Goal: Answer question/provide support: Share knowledge or assist other users

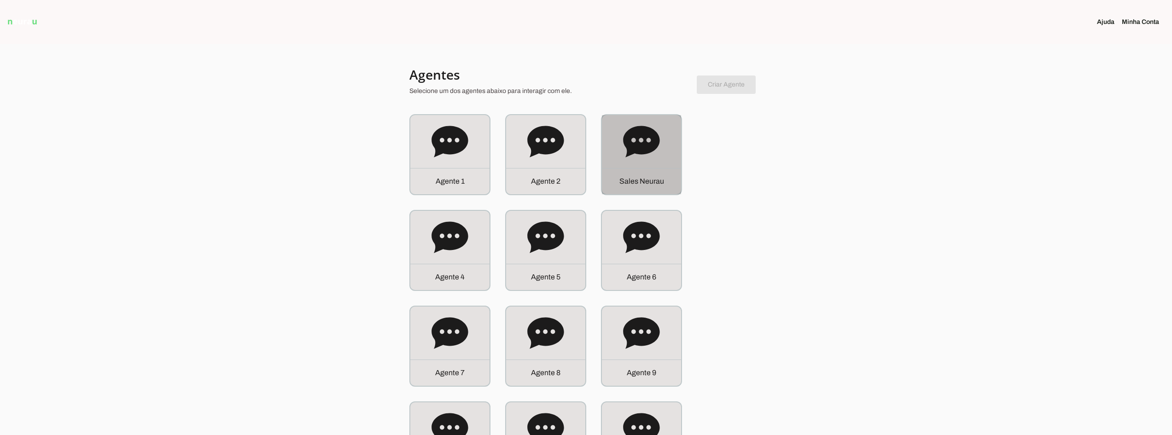
click at [655, 151] on icon at bounding box center [641, 141] width 37 height 37
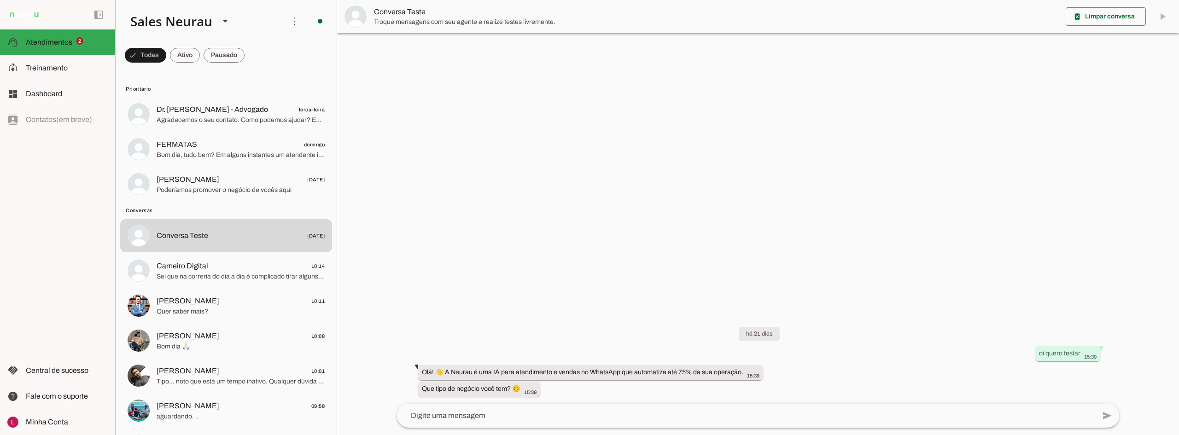
click at [395, 203] on div at bounding box center [758, 217] width 842 height 435
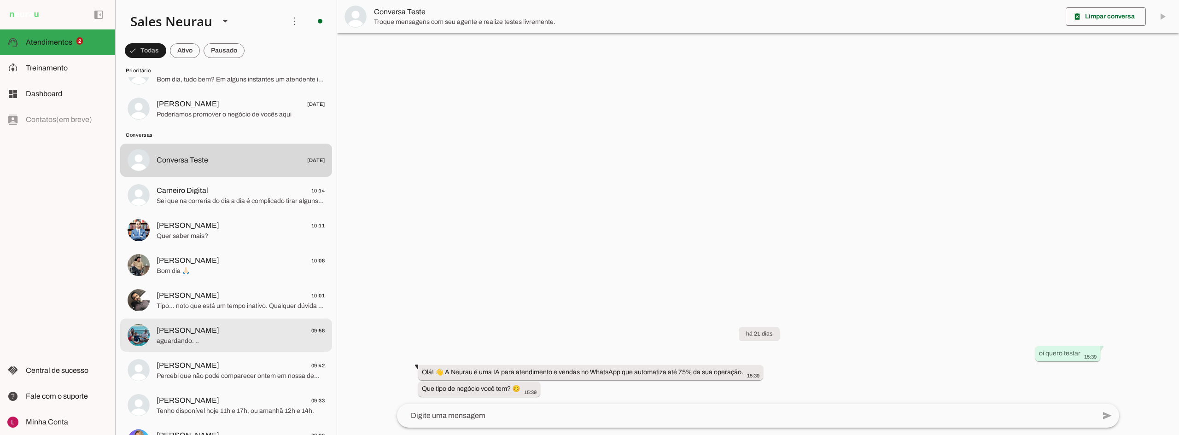
scroll to position [92, 0]
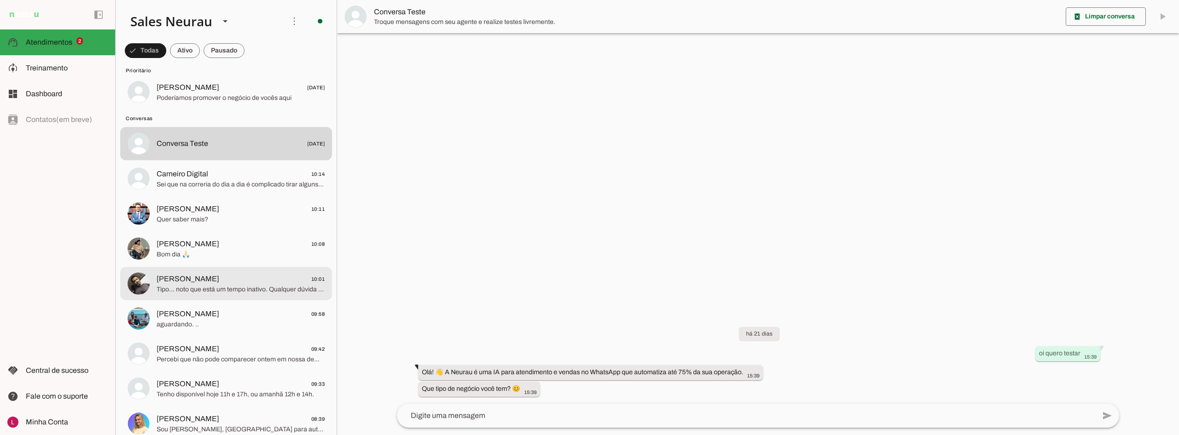
click at [200, 285] on span "Tipo… noto que está um tempo inativo. Qualquer dúvida estamos aqui para respond…" at bounding box center [241, 289] width 168 height 9
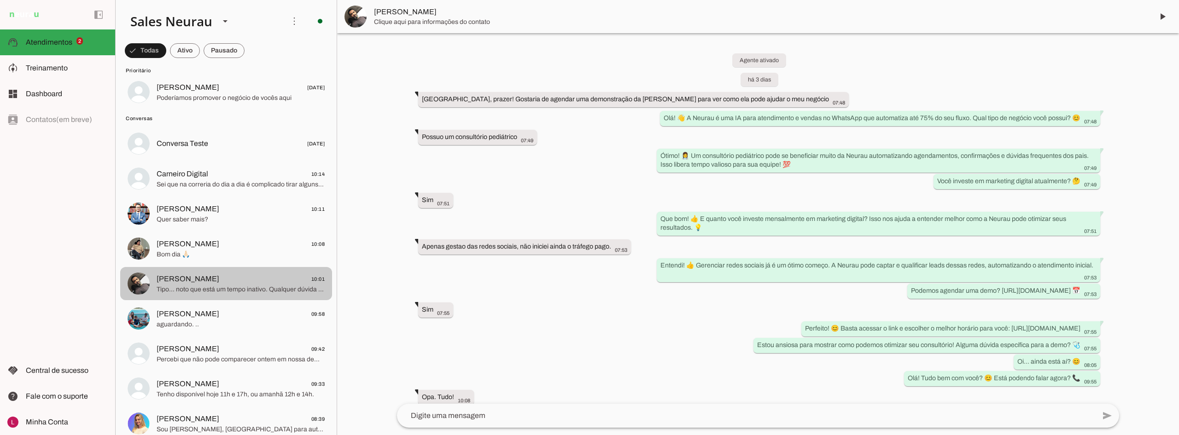
scroll to position [651, 0]
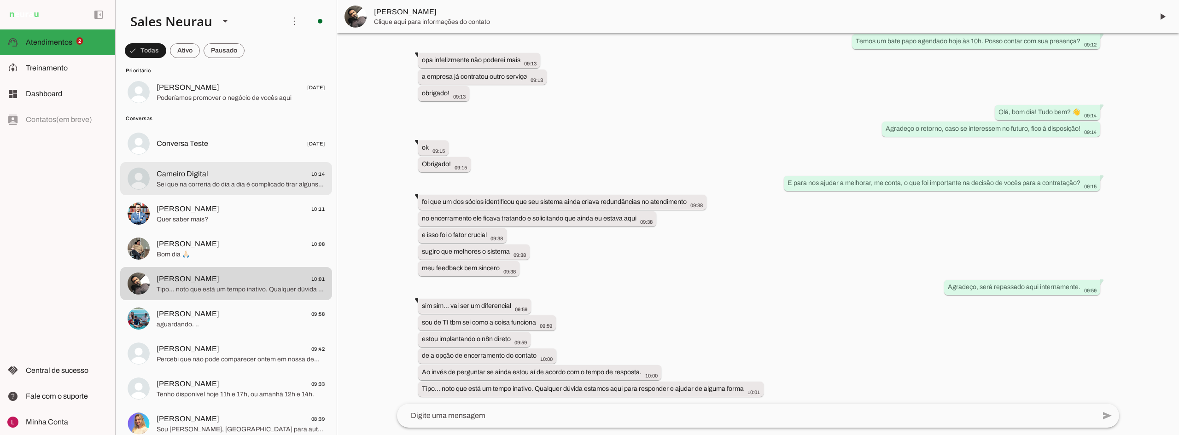
click at [238, 195] on md-item "Carneiro Digital 10:14 Sei que na correria do dia a dia é complicado tirar algu…" at bounding box center [226, 178] width 212 height 33
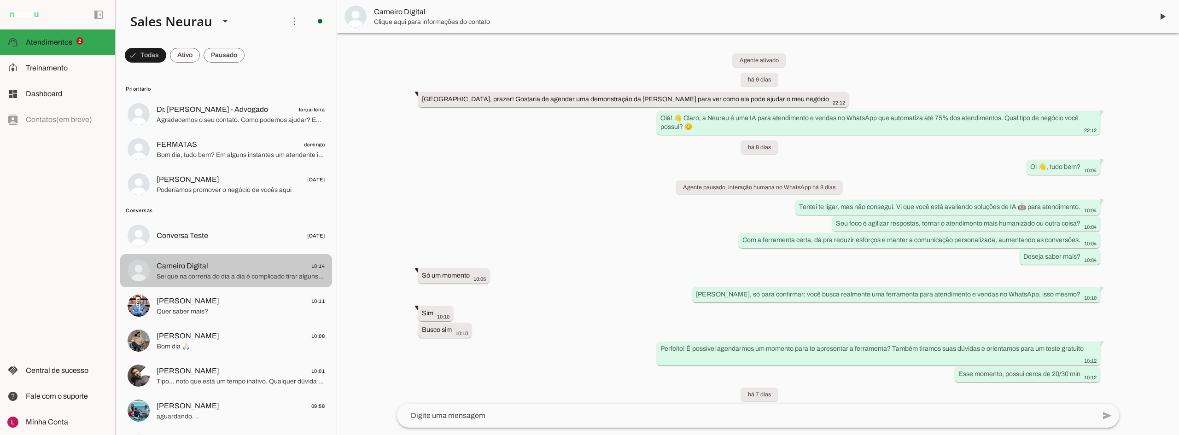
scroll to position [46, 0]
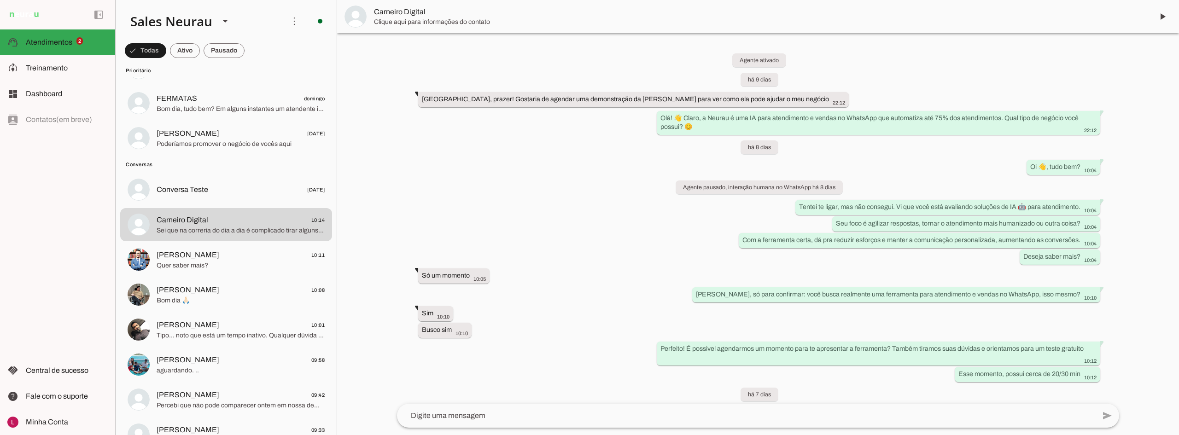
click at [395, 223] on div "Agente ativado há 9 dias [GEOGRAPHIC_DATA], prazer! Gostaria de agendar uma dem…" at bounding box center [757, 218] width 737 height 371
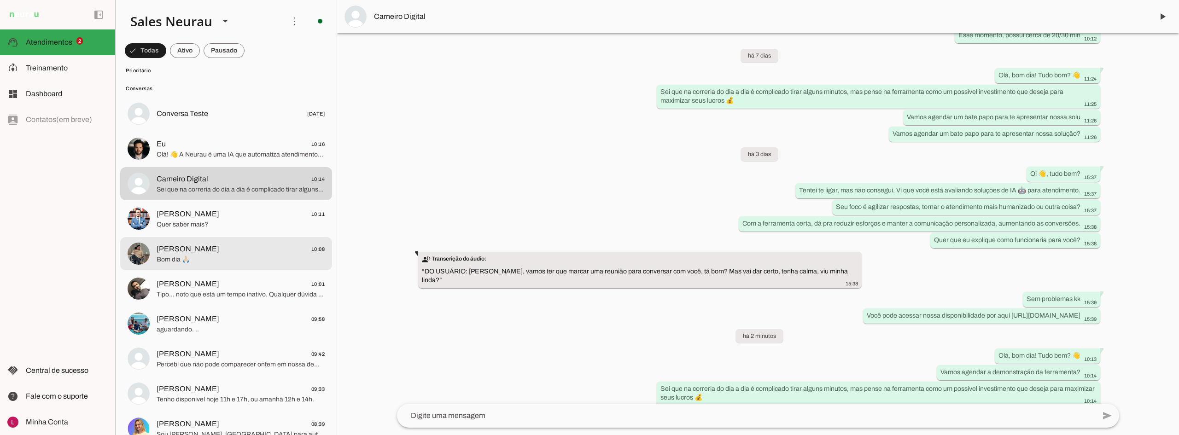
scroll to position [138, 0]
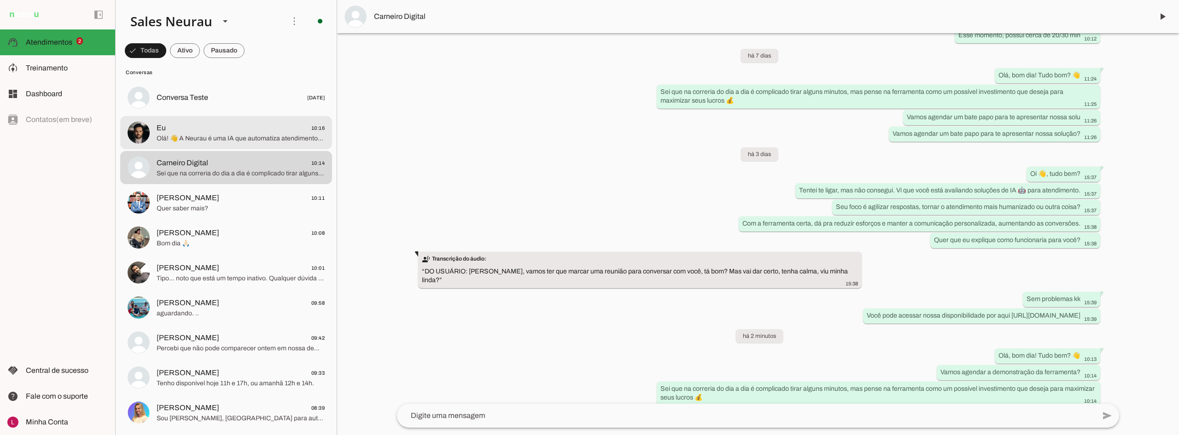
click at [209, 126] on span "Eu 10:16" at bounding box center [241, 128] width 168 height 12
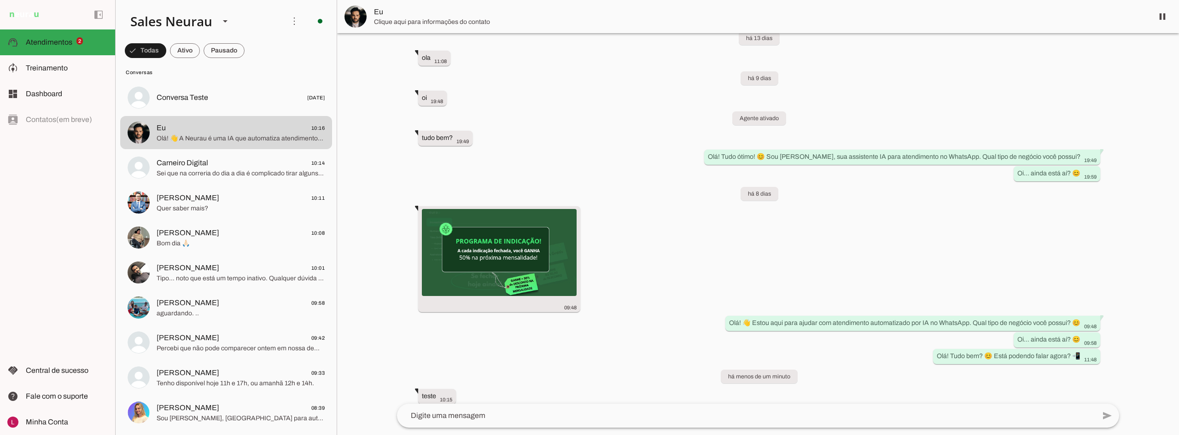
scroll to position [19825, 0]
click at [430, 341] on div "há mais de 1 ano Oi 16:00 more_vert Opa 16:03 E aí 16:04 more_vert Olá! Eu me c…" at bounding box center [757, 218] width 737 height 371
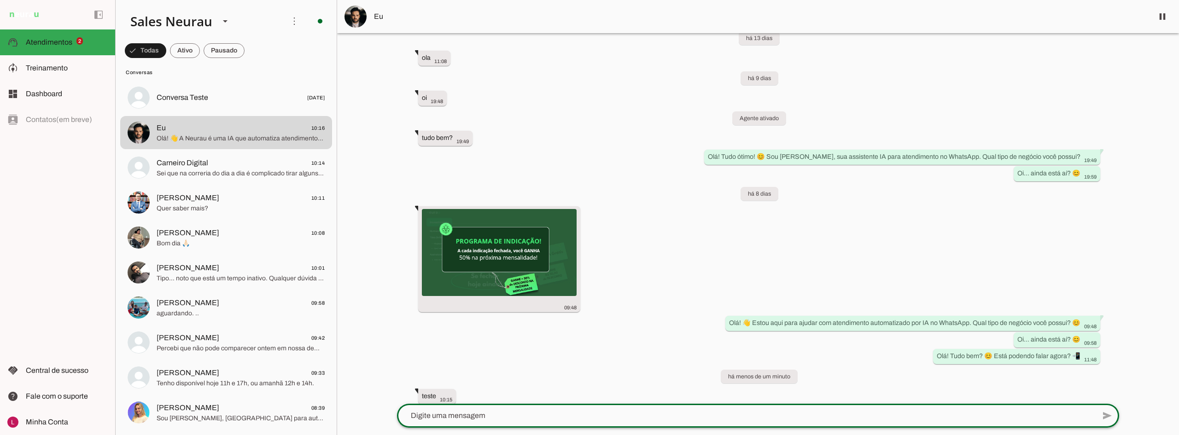
click at [485, 412] on textarea at bounding box center [746, 415] width 698 height 11
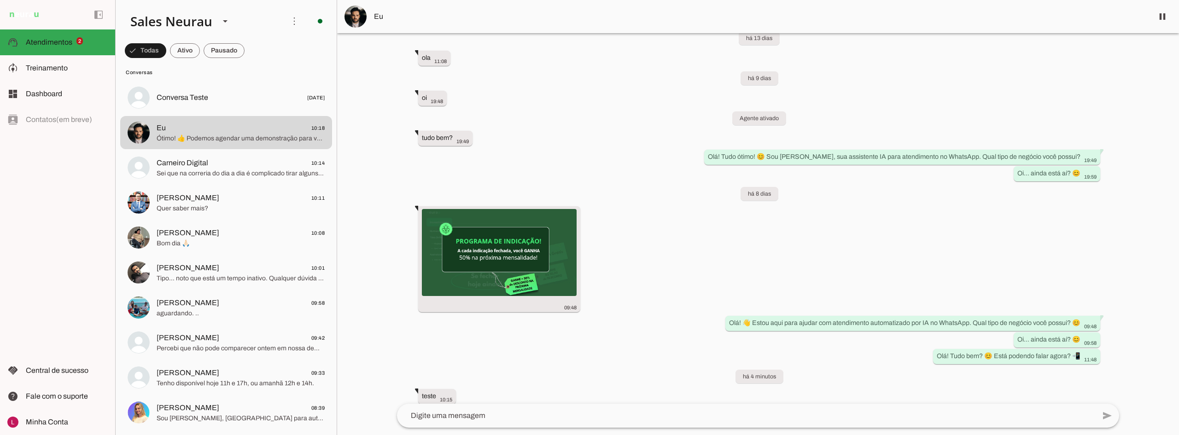
scroll to position [0, 0]
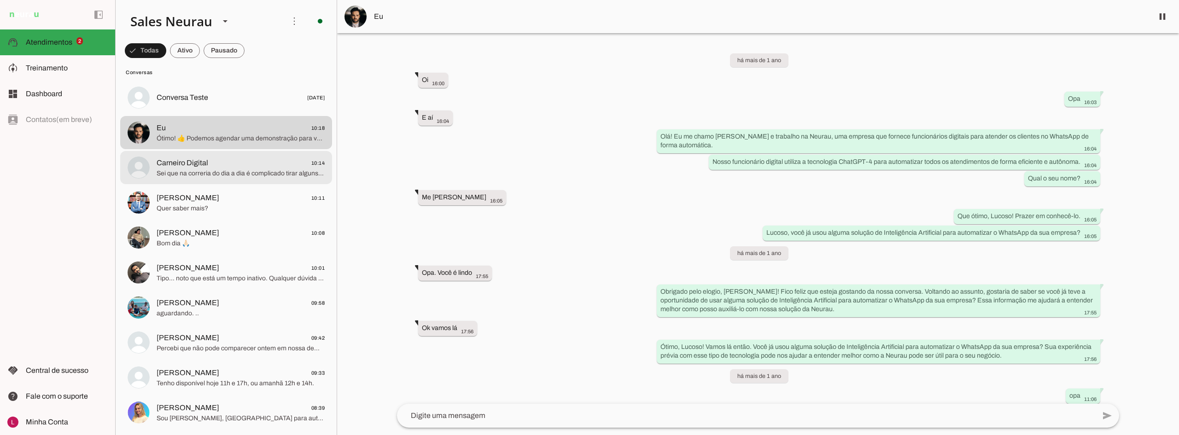
click at [203, 140] on span "Ótimo! 👍 Podemos agendar uma demonstração para você conhecer melhor a Neurau. B…" at bounding box center [241, 138] width 168 height 9
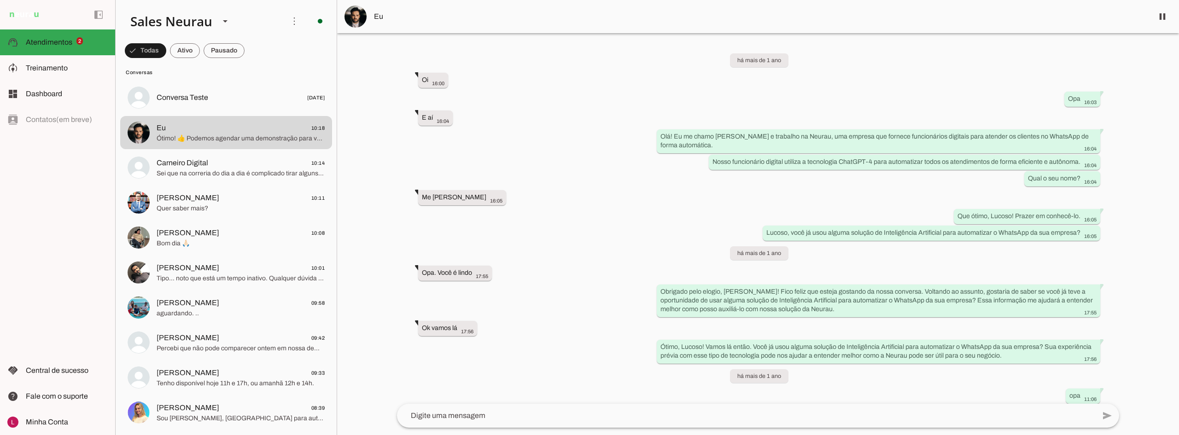
click at [1061, 49] on div "há mais de 1 ano Oi 16:00 more_vert Opa 16:03 E aí 16:04 more_vert Olá! Eu me c…" at bounding box center [757, 218] width 737 height 371
